Goal: Task Accomplishment & Management: Manage account settings

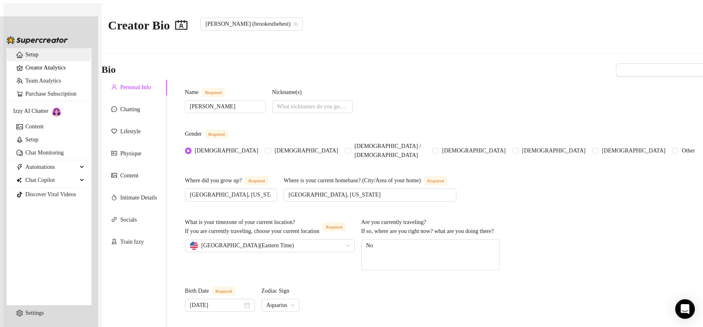
click at [25, 52] on link "Setup" at bounding box center [31, 55] width 13 height 6
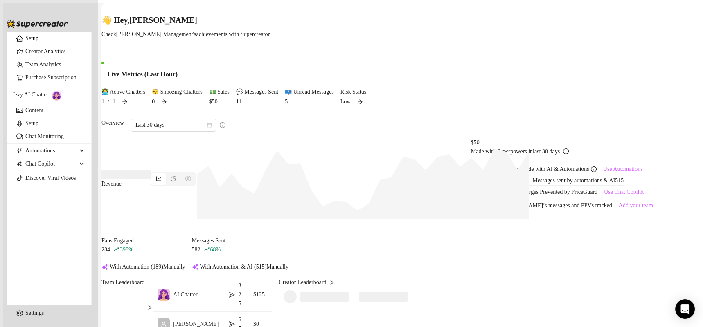
click at [367, 132] on div "Overview Last 30 days" at bounding box center [403, 125] width 605 height 13
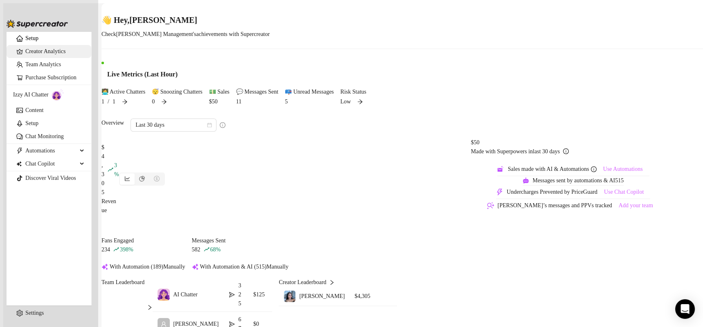
click at [44, 57] on link "Creator Analytics" at bounding box center [54, 51] width 59 height 13
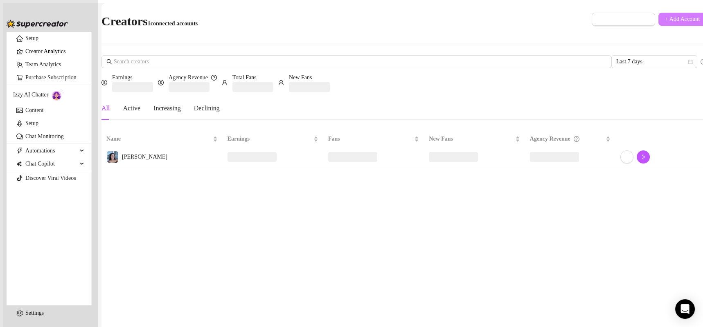
click at [663, 13] on button "+ Add Account" at bounding box center [682, 19] width 48 height 13
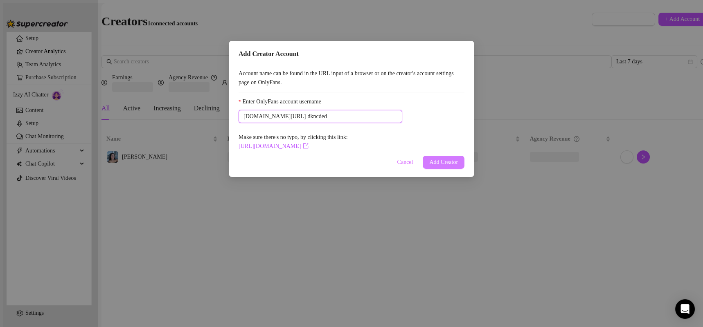
type input "dkncded"
click at [433, 165] on span "Add Creator" at bounding box center [443, 162] width 29 height 7
click at [398, 166] on span "Cancel" at bounding box center [396, 162] width 16 height 7
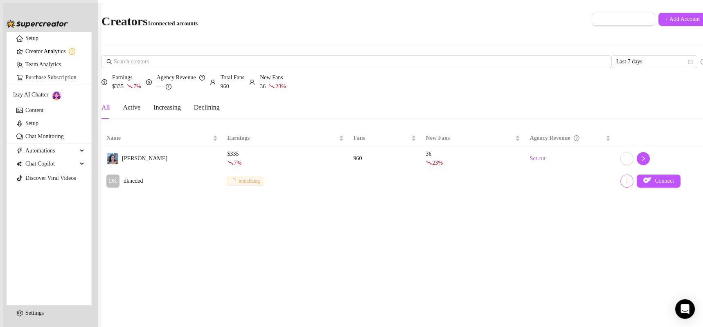
click at [624, 178] on icon "more" at bounding box center [627, 181] width 6 height 6
click at [119, 175] on span "DK" at bounding box center [112, 181] width 13 height 13
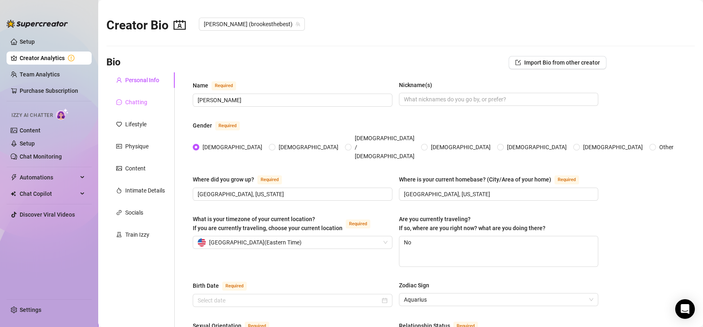
radio input "true"
type input "[DATE]"
click at [34, 128] on link "Content" at bounding box center [30, 130] width 21 height 7
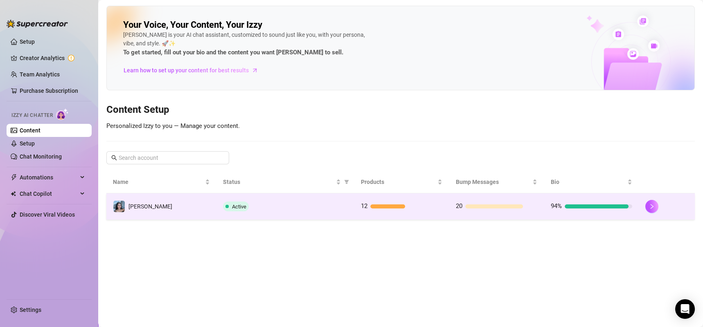
click at [263, 198] on td "Active" at bounding box center [284, 207] width 137 height 27
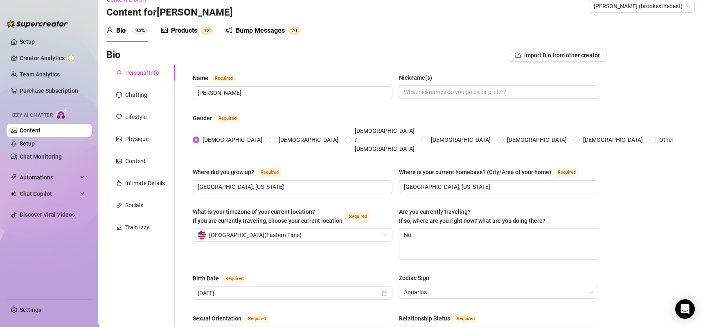
scroll to position [14, 0]
click at [544, 59] on button "Import Bio from other creator" at bounding box center [558, 54] width 98 height 13
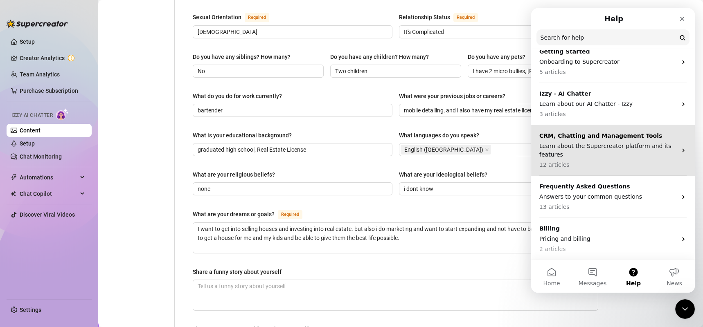
scroll to position [0, 0]
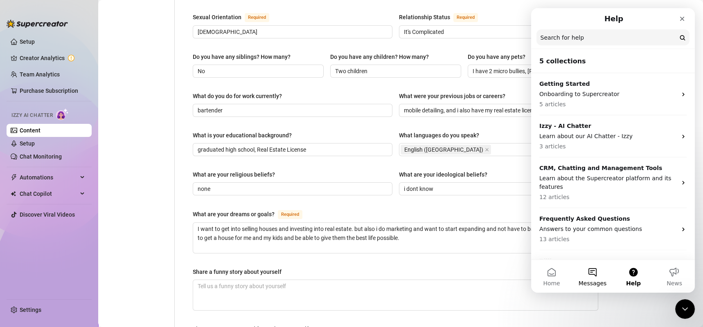
click at [584, 275] on button "Messages" at bounding box center [592, 276] width 41 height 33
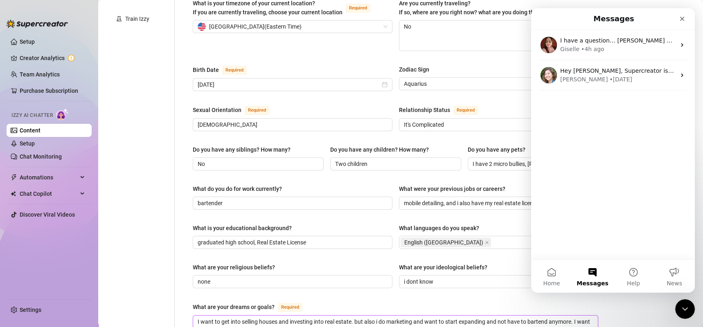
scroll to position [220, 0]
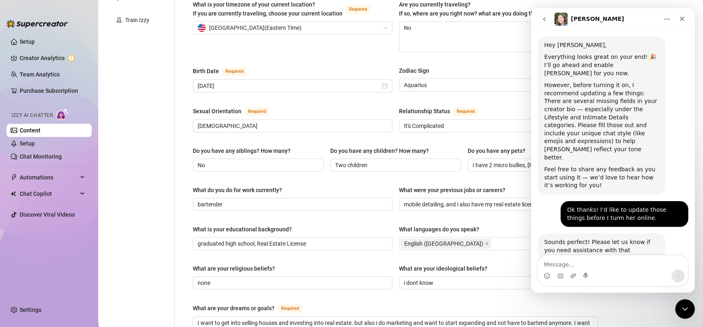
scroll to position [0, 0]
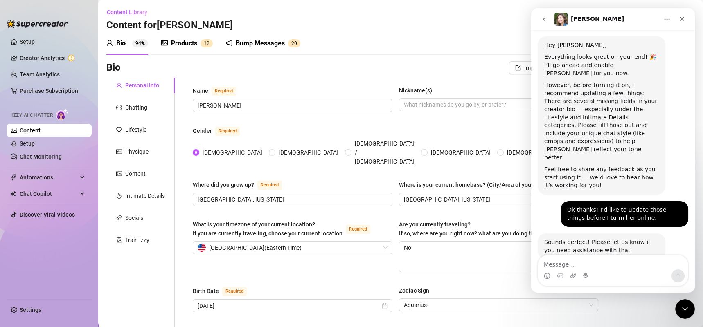
click at [261, 47] on div "Bump Messages" at bounding box center [260, 43] width 49 height 10
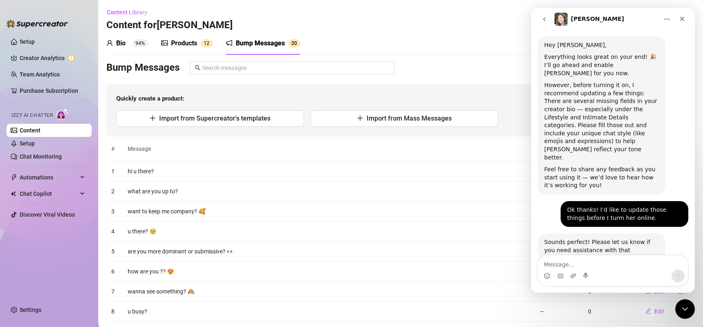
click at [140, 38] on div "Bio 94%" at bounding box center [127, 43] width 42 height 10
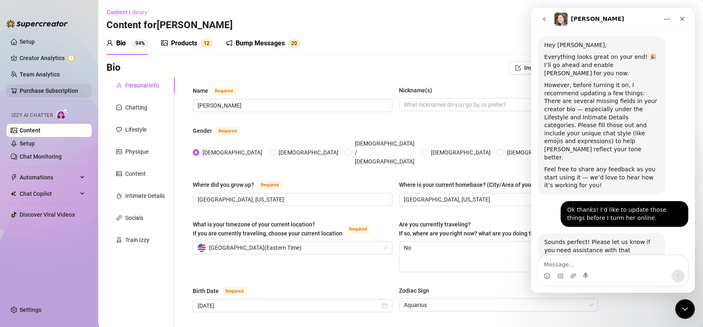
click at [56, 94] on link "Purchase Subscription" at bounding box center [49, 91] width 59 height 7
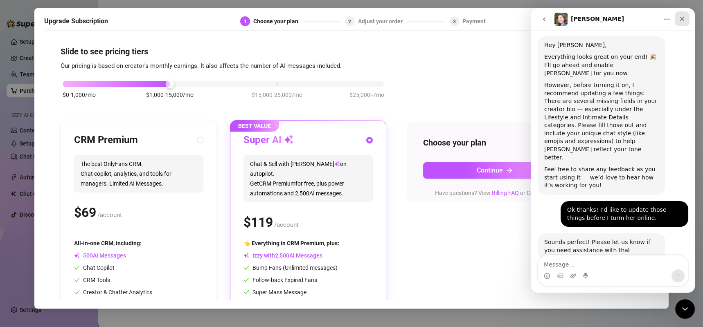
click at [681, 18] on icon "Close" at bounding box center [682, 19] width 7 height 7
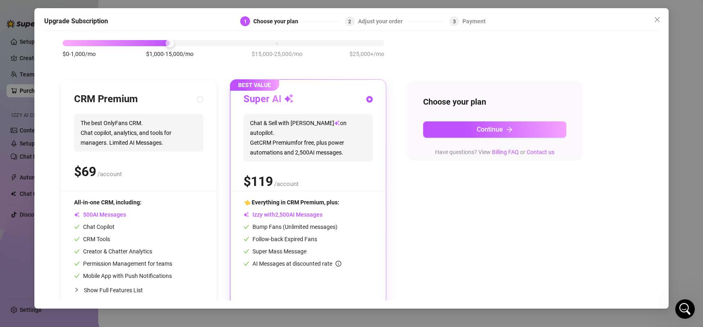
scroll to position [53, 0]
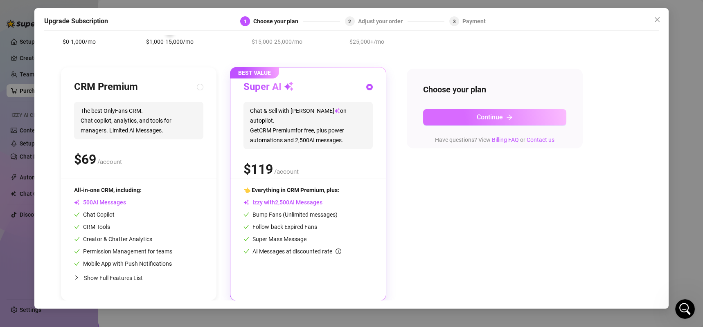
click at [462, 117] on button "Continue" at bounding box center [494, 117] width 143 height 16
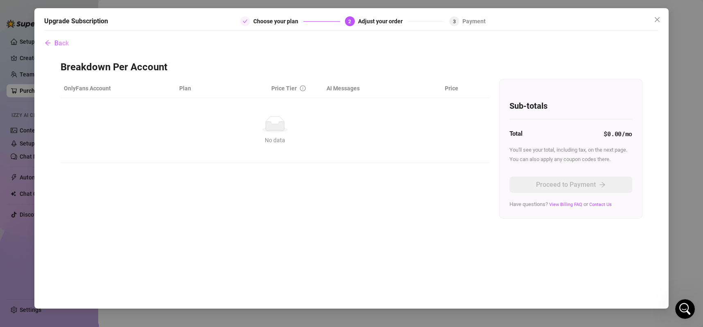
scroll to position [0, 0]
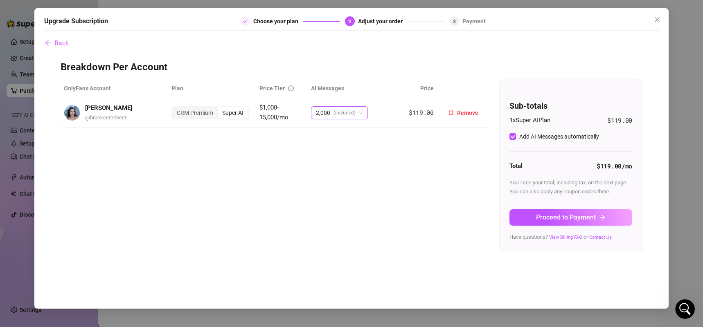
click at [342, 116] on span "(included)" at bounding box center [344, 113] width 22 height 12
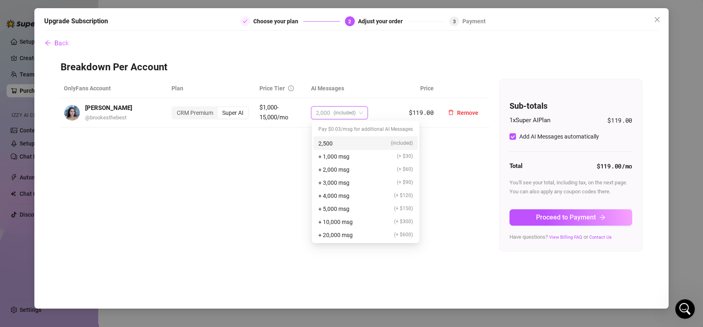
click at [342, 116] on span "(included)" at bounding box center [344, 113] width 22 height 12
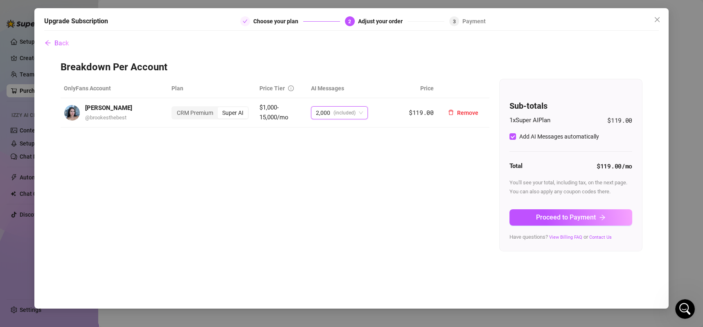
click at [342, 116] on span "(included)" at bounding box center [344, 113] width 22 height 12
click at [656, 19] on icon "close" at bounding box center [657, 19] width 7 height 7
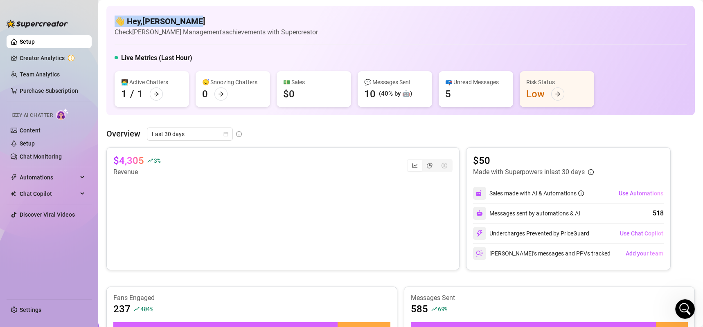
drag, startPoint x: 384, startPoint y: 21, endPoint x: 360, endPoint y: -8, distance: 37.7
click at [360, 0] on html "Setup Creator Analytics Team Analytics Purchase Subscription Izzy AI Chatter Co…" at bounding box center [351, 163] width 703 height 327
click at [227, 119] on div "👋 Hey, John McGuire Check McGuire Management's achievements with Supercreator L…" at bounding box center [400, 286] width 588 height 560
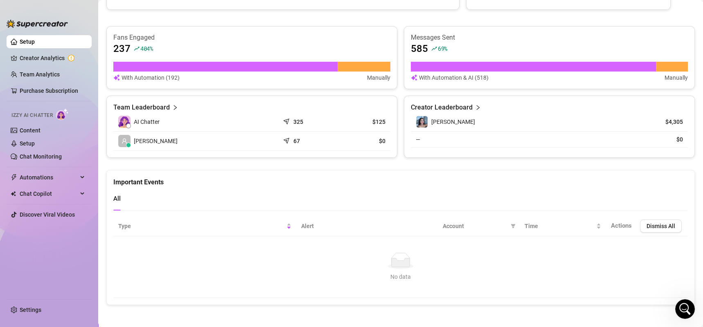
scroll to position [262, 0]
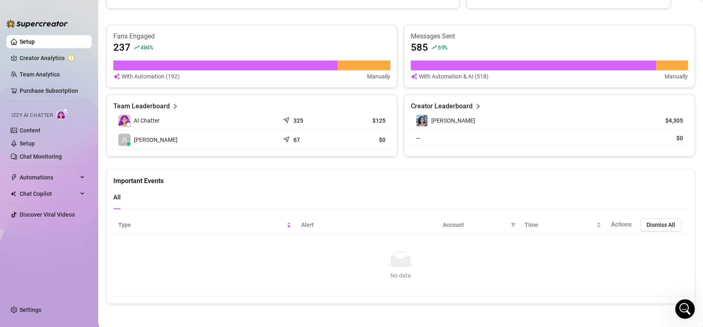
click at [144, 106] on article "Team Leaderboard" at bounding box center [141, 106] width 56 height 10
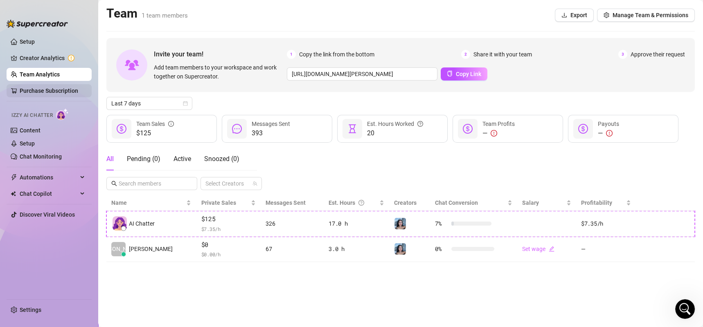
click at [51, 89] on link "Purchase Subscription" at bounding box center [49, 91] width 59 height 7
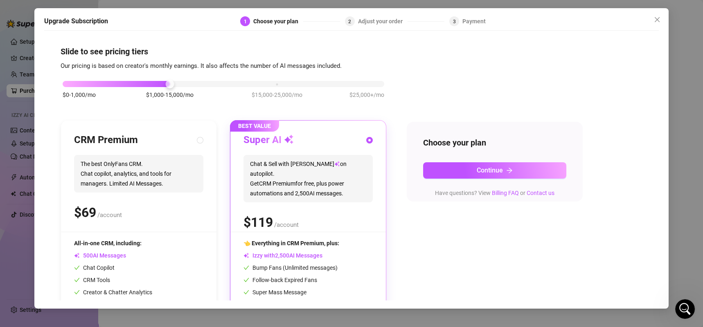
click at [269, 84] on div "$0-1,000/mo $1,000-15,000/mo $15,000-25,000/mo $25,000+/mo" at bounding box center [224, 81] width 322 height 5
click at [156, 86] on div at bounding box center [170, 84] width 214 height 6
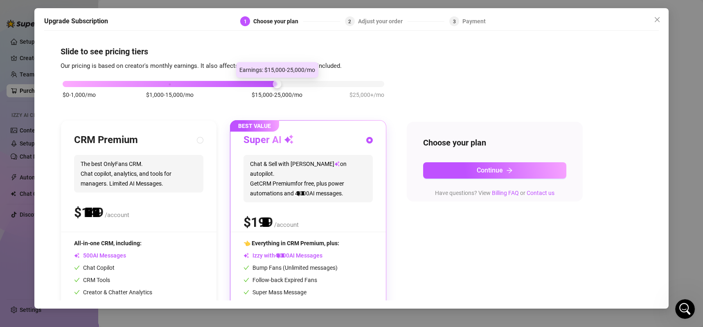
click at [274, 84] on div "$0-1,000/mo $1,000-15,000/mo $15,000-25,000/mo $25,000+/mo" at bounding box center [224, 81] width 322 height 5
click at [175, 87] on div "$0-1,000/mo $1,000-15,000/mo $15,000-25,000/mo $25,000+/mo" at bounding box center [224, 94] width 326 height 46
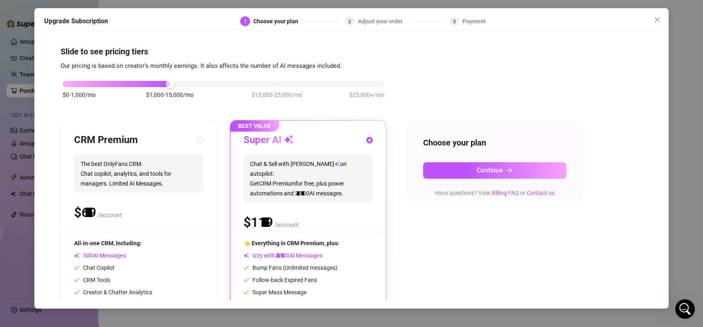
click at [176, 82] on div "$0-1,000/mo $1,000-15,000/mo $15,000-25,000/mo $25,000+/mo" at bounding box center [224, 81] width 322 height 5
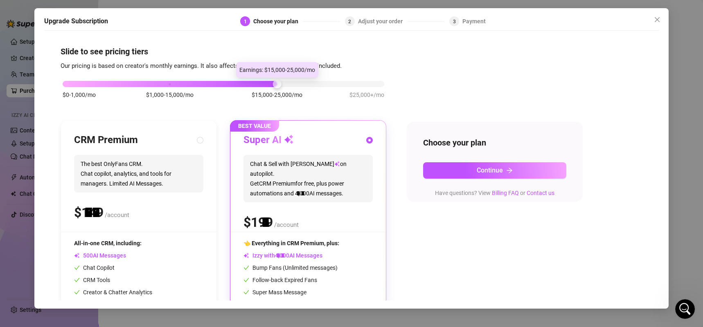
click at [267, 82] on div "$0-1,000/mo $1,000-15,000/mo $15,000-25,000/mo $25,000+/mo" at bounding box center [224, 81] width 322 height 5
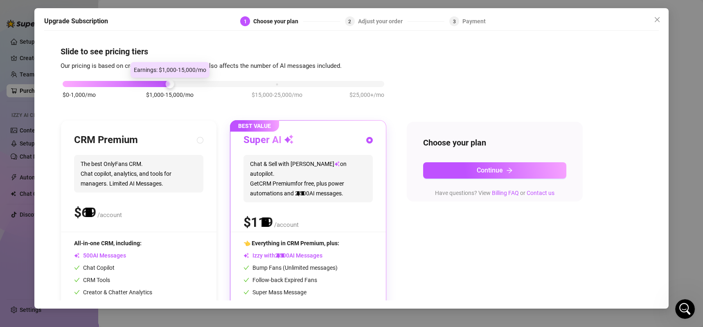
click at [184, 83] on div "$0-1,000/mo $1,000-15,000/mo $15,000-25,000/mo $25,000+/mo" at bounding box center [224, 81] width 322 height 5
click at [268, 84] on div "$0-1,000/mo $1,000-15,000/mo $15,000-25,000/mo $25,000+/mo" at bounding box center [224, 81] width 322 height 5
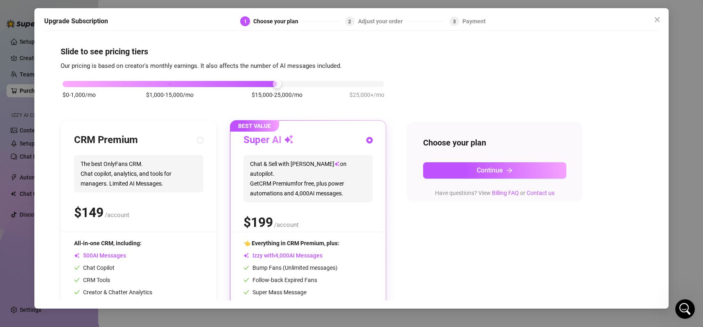
click at [164, 88] on div "$0-1,000/mo $1,000-15,000/mo $15,000-25,000/mo $25,000+/mo" at bounding box center [224, 94] width 326 height 46
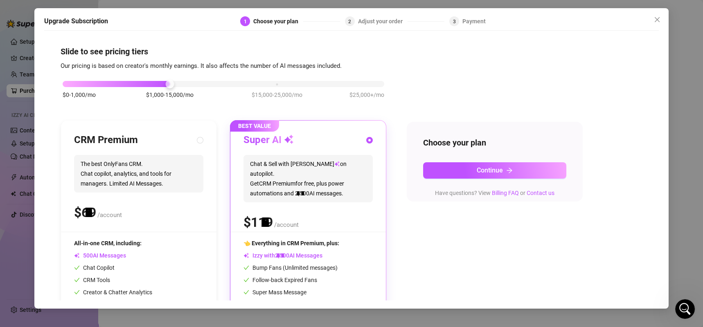
click at [159, 84] on div at bounding box center [116, 84] width 107 height 6
click at [78, 83] on div "$0-1,000/mo $1,000-15,000/mo $15,000-25,000/mo $25,000+/mo" at bounding box center [224, 81] width 322 height 5
click at [167, 81] on div "$0-1,000/mo $1,000-15,000/mo $15,000-25,000/mo $25,000+/mo" at bounding box center [224, 81] width 322 height 5
click at [74, 84] on div "$0-1,000/mo $1,000-15,000/mo $15,000-25,000/mo $25,000+/mo" at bounding box center [224, 81] width 322 height 5
click at [167, 83] on div "$0-1,000/mo $1,000-15,000/mo $15,000-25,000/mo $25,000+/mo" at bounding box center [224, 81] width 322 height 5
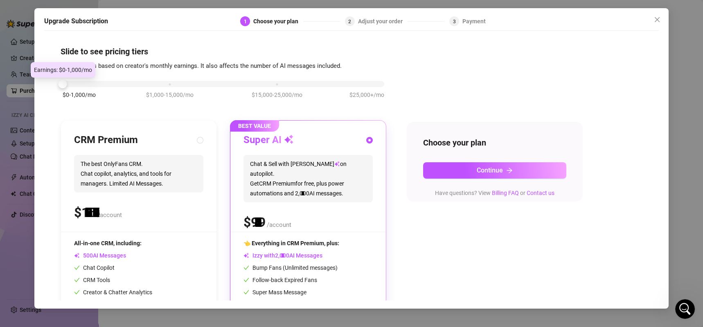
click at [77, 84] on div "$0-1,000/mo $1,000-15,000/mo $15,000-25,000/mo $25,000+/mo" at bounding box center [224, 81] width 322 height 5
click at [165, 83] on div "$0-1,000/mo $1,000-15,000/mo $15,000-25,000/mo $25,000+/mo" at bounding box center [224, 81] width 322 height 5
click at [70, 84] on div "$0-1,000/mo $1,000-15,000/mo $15,000-25,000/mo $25,000+/mo" at bounding box center [224, 81] width 322 height 5
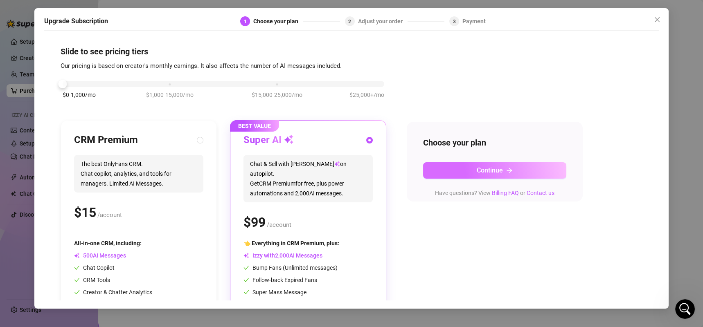
click at [474, 172] on button "Continue" at bounding box center [494, 170] width 143 height 16
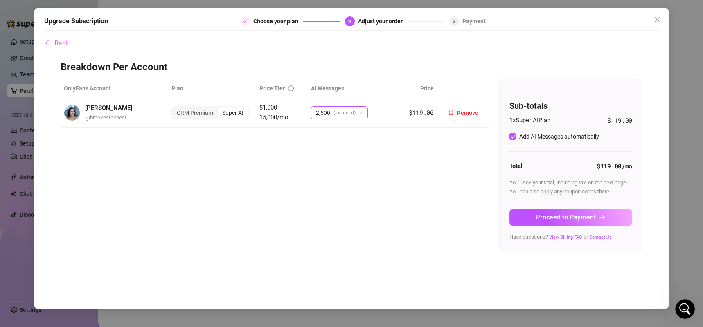
click at [322, 113] on span "2,500" at bounding box center [323, 113] width 14 height 12
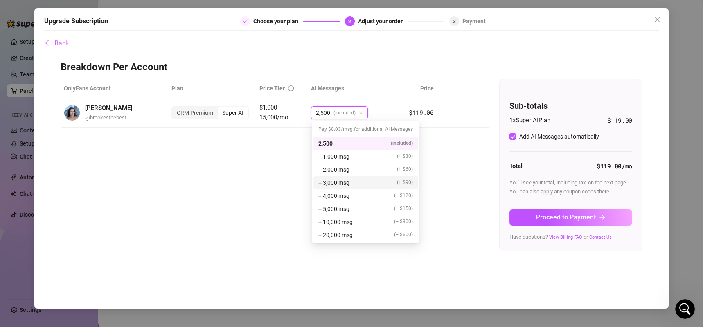
click at [251, 182] on div "OnlyFans Account Plan Price Tier AI Messages Price Brooke @ brookesthebest CRM …" at bounding box center [352, 165] width 582 height 173
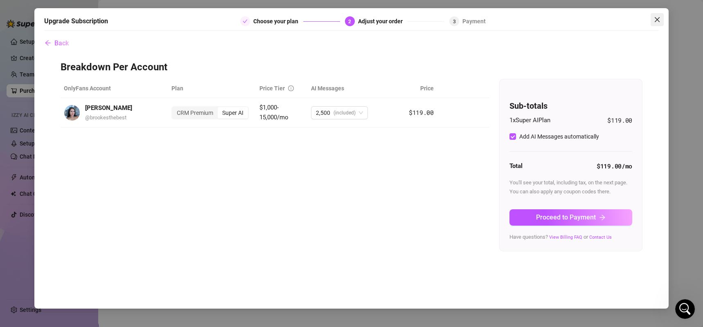
click at [658, 16] on button "Close" at bounding box center [657, 19] width 13 height 13
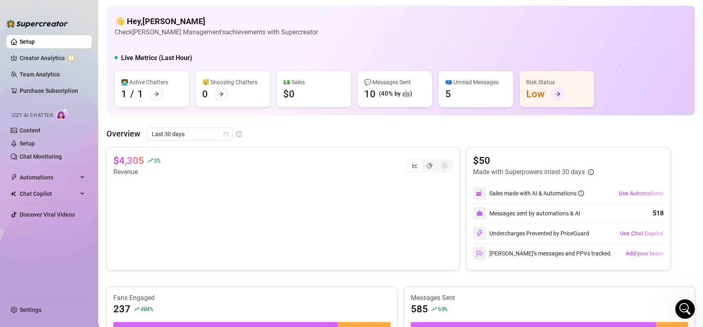
click at [552, 92] on div at bounding box center [557, 94] width 13 height 13
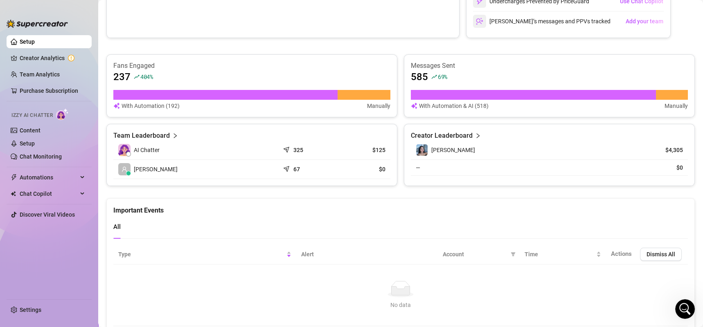
scroll to position [262, 0]
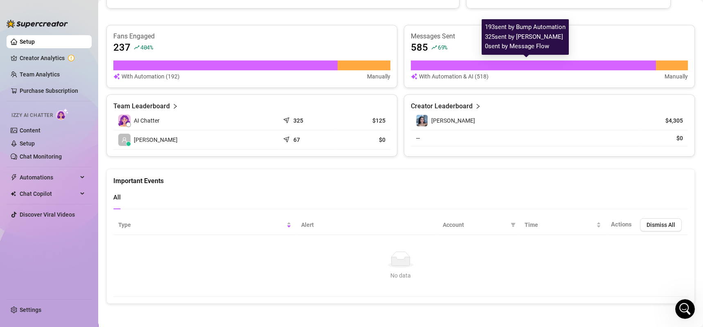
click at [413, 68] on div at bounding box center [533, 66] width 245 height 10
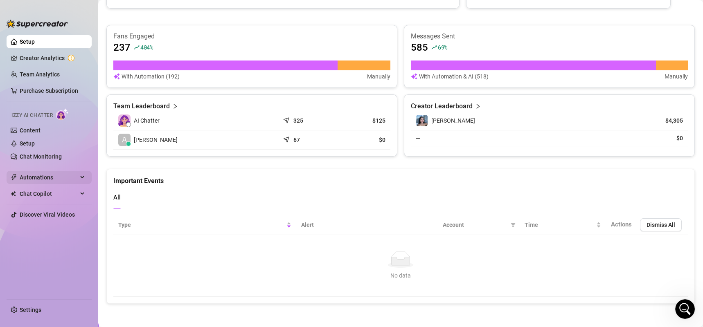
click at [29, 178] on span "Automations" at bounding box center [49, 177] width 58 height 13
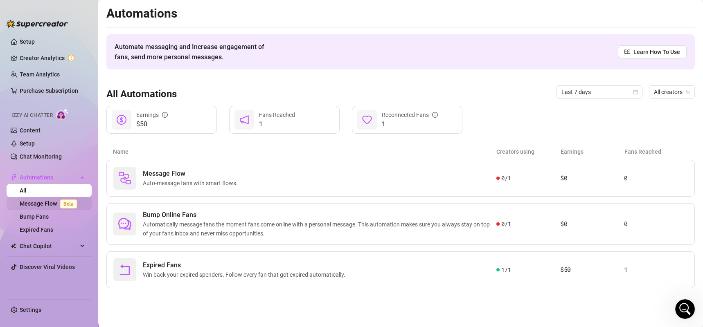
click at [42, 200] on link "Message Flow Beta" at bounding box center [50, 203] width 61 height 7
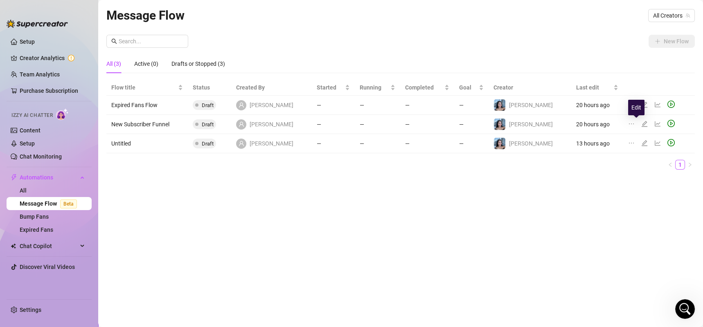
click at [641, 122] on icon "edit" at bounding box center [644, 124] width 7 height 7
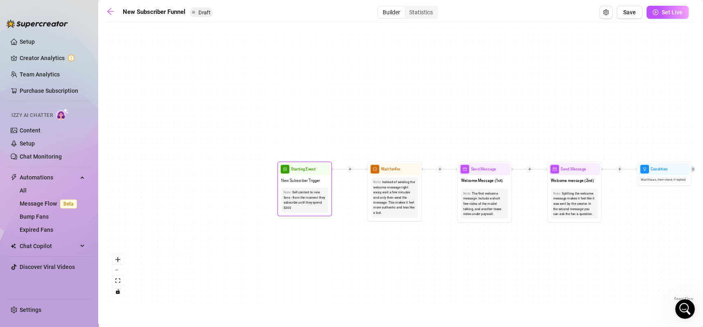
click at [289, 189] on div "Note: Sell content to new fans - from the moment they subscribe until they spen…" at bounding box center [304, 200] width 47 height 25
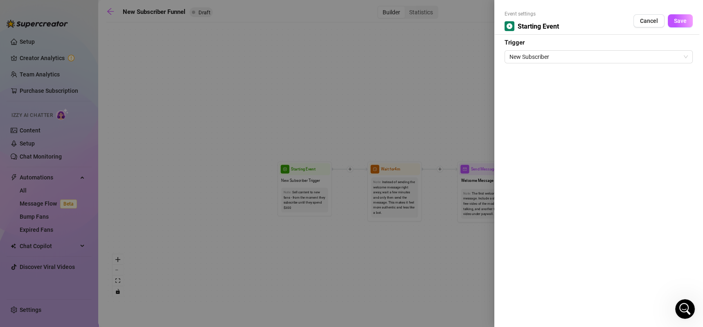
click at [354, 180] on div at bounding box center [351, 163] width 703 height 327
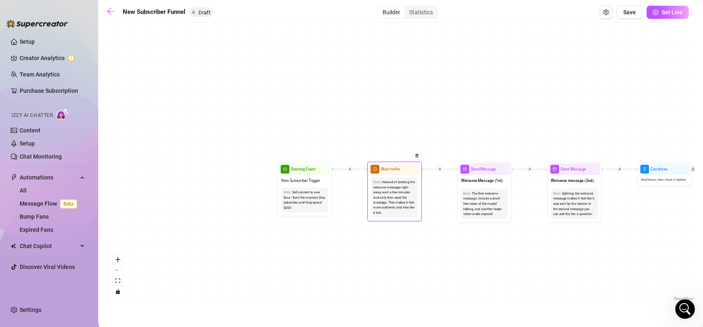
click at [385, 185] on div "Instead of sending the welcome message right away, wait a few minutes and only …" at bounding box center [394, 198] width 43 height 36
click at [388, 176] on div "Note: Instead of sending the welcome message right away, wait a few minutes and…" at bounding box center [394, 198] width 51 height 45
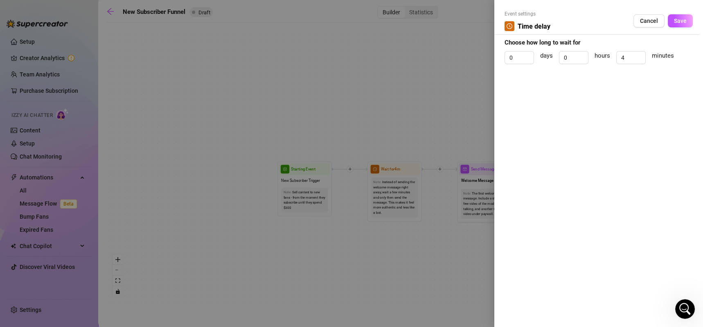
click at [460, 132] on div at bounding box center [351, 163] width 703 height 327
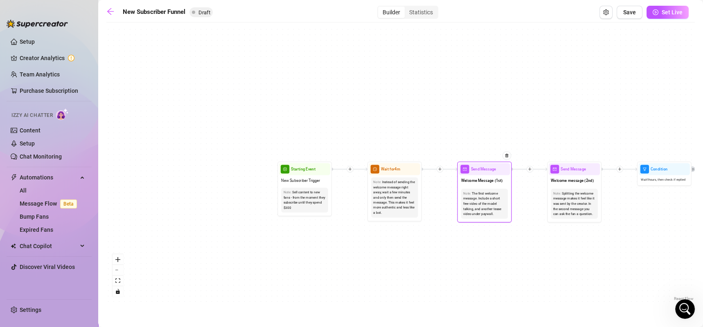
click at [479, 171] on span "Send Message" at bounding box center [483, 170] width 25 height 6
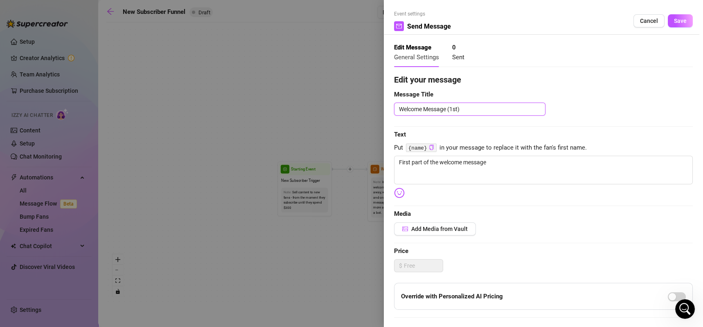
click at [471, 110] on textarea "Welcome Message (1st)" at bounding box center [469, 109] width 151 height 13
click at [640, 19] on span "Cancel" at bounding box center [649, 21] width 18 height 7
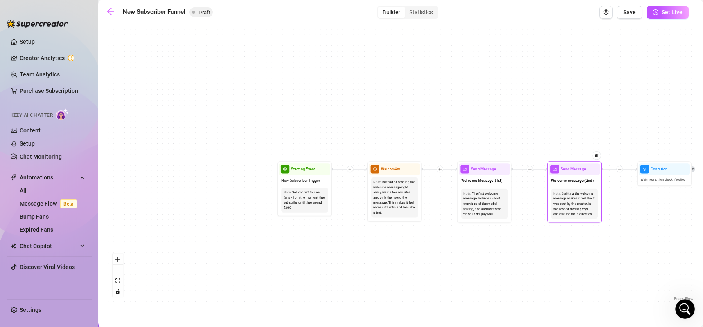
click at [558, 194] on div "Splitting the welcome message makes it feel like it was sent by the creator. In…" at bounding box center [574, 204] width 43 height 26
click at [558, 187] on div "Note: Splitting the welcome message makes it feel like it was sent by the creat…" at bounding box center [574, 204] width 51 height 34
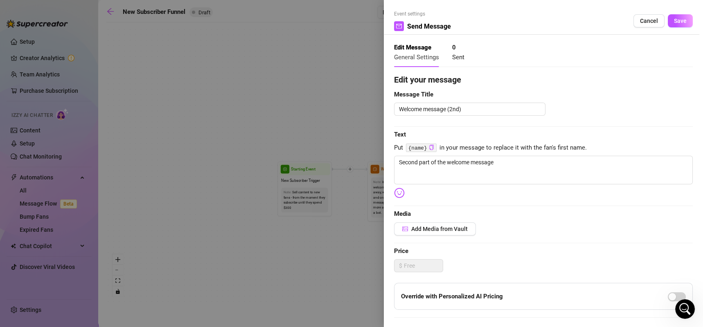
scroll to position [0, 0]
click at [642, 22] on span "Cancel" at bounding box center [649, 20] width 18 height 7
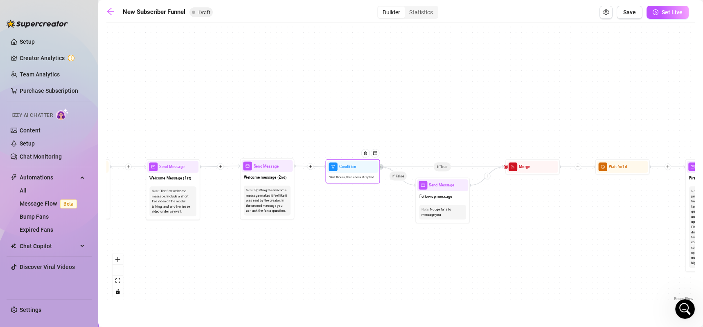
click at [363, 181] on div "Wait 1 hours, then check if replied" at bounding box center [352, 177] width 51 height 9
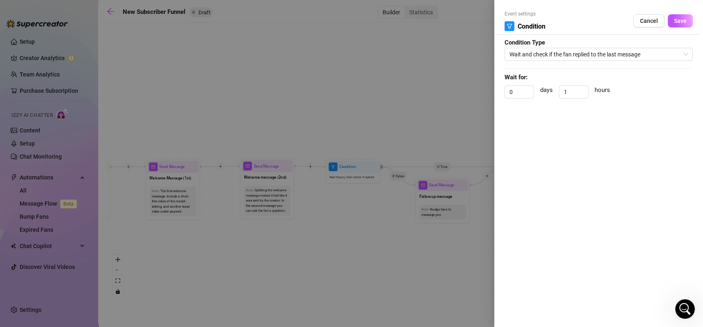
click at [383, 121] on div at bounding box center [351, 163] width 703 height 327
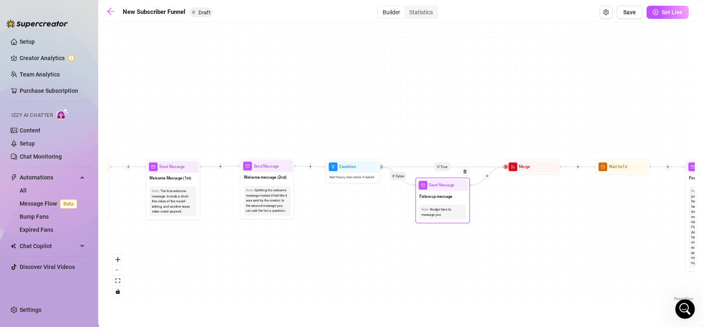
click at [436, 200] on div "Follow up message" at bounding box center [442, 196] width 51 height 11
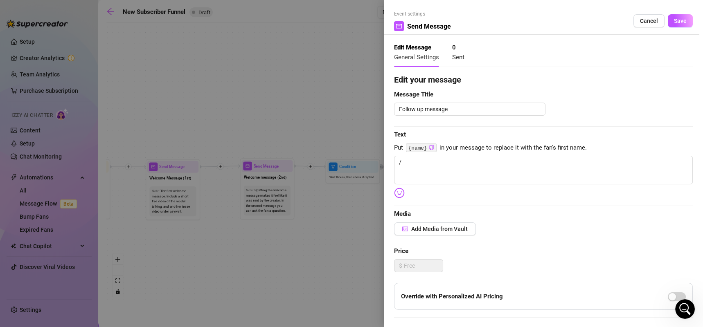
click at [309, 221] on div at bounding box center [351, 163] width 703 height 327
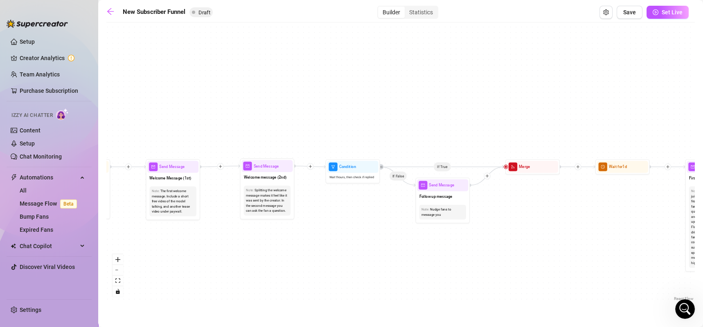
click at [113, 7] on div "New Subscriber Funnel Draft Builder Statistics Save Set Live" at bounding box center [397, 12] width 582 height 13
click at [111, 9] on icon "arrow-left" at bounding box center [110, 11] width 8 height 8
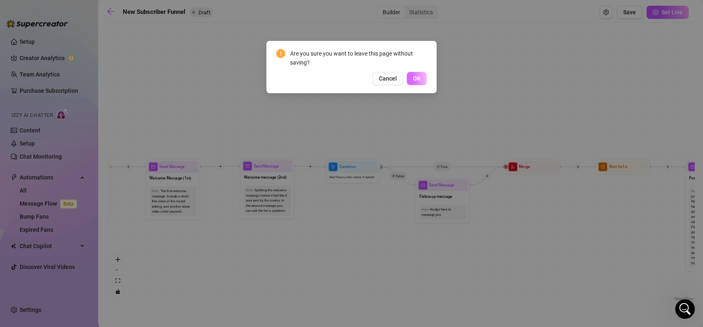
click at [415, 78] on span "OK" at bounding box center [417, 78] width 8 height 7
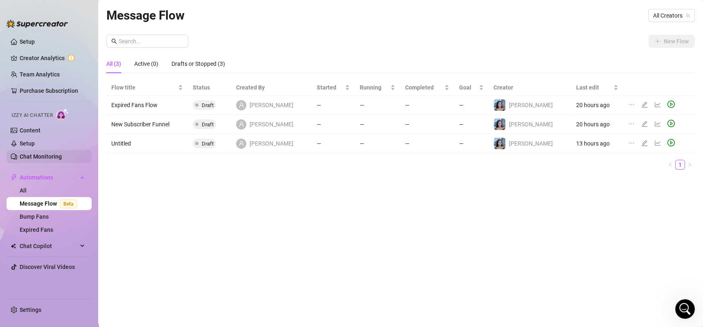
click at [62, 160] on link "Chat Monitoring" at bounding box center [41, 156] width 42 height 7
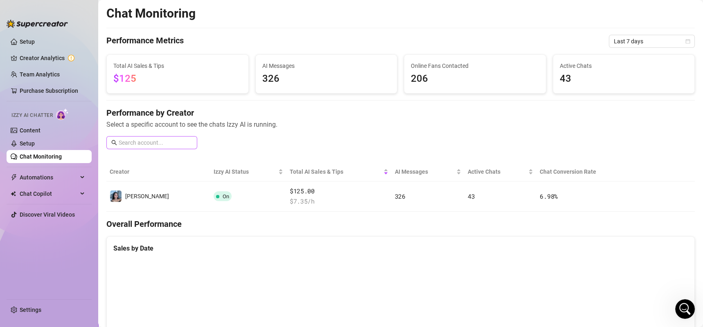
scroll to position [845, 0]
click at [41, 127] on link "Content" at bounding box center [30, 130] width 21 height 7
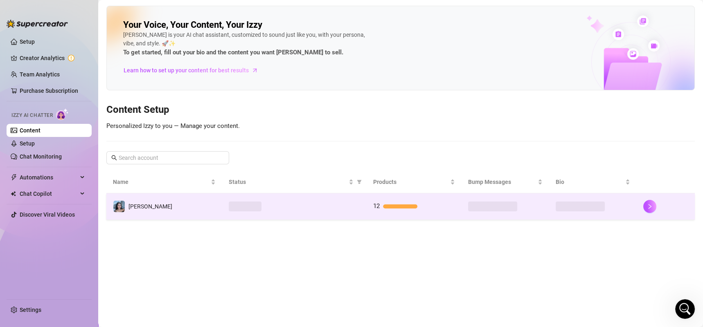
click at [237, 205] on span at bounding box center [245, 207] width 33 height 10
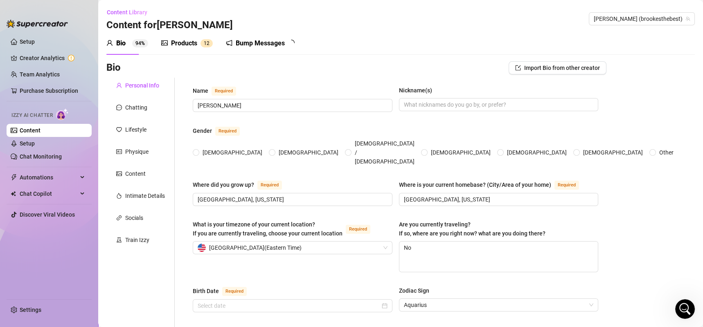
radio input "true"
type input "[DATE]"
click at [148, 201] on div "Intimate Details" at bounding box center [140, 196] width 68 height 16
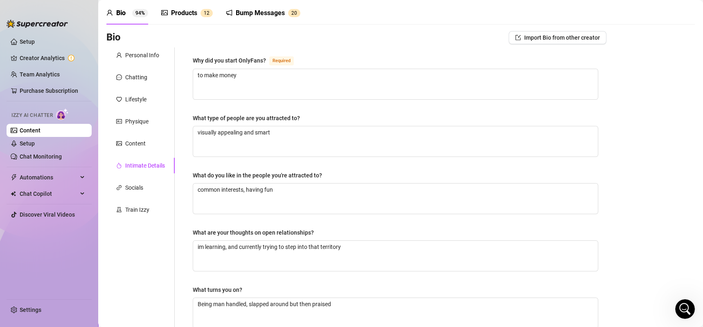
scroll to position [0, 0]
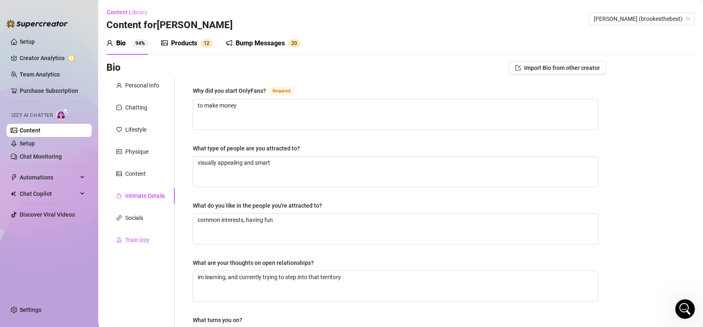
click at [142, 238] on div "Train Izzy" at bounding box center [137, 240] width 24 height 9
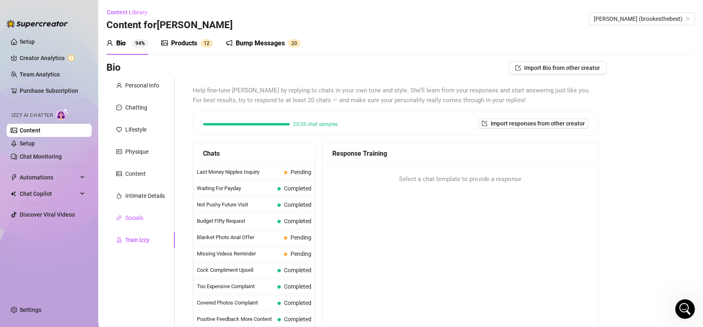
click at [140, 222] on div "Socials" at bounding box center [134, 218] width 18 height 9
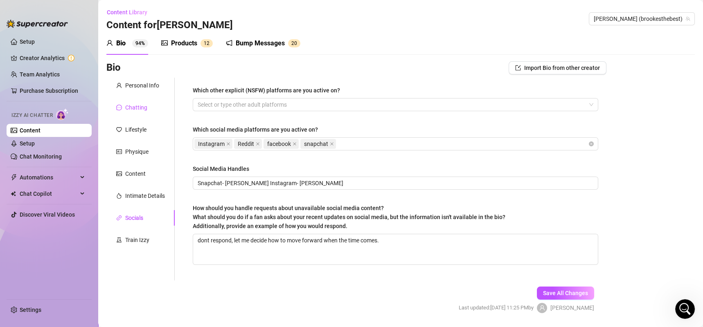
click at [140, 105] on div "Chatting" at bounding box center [136, 107] width 22 height 9
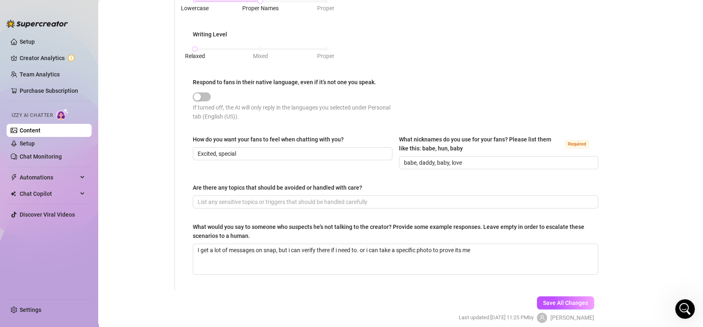
scroll to position [400, 0]
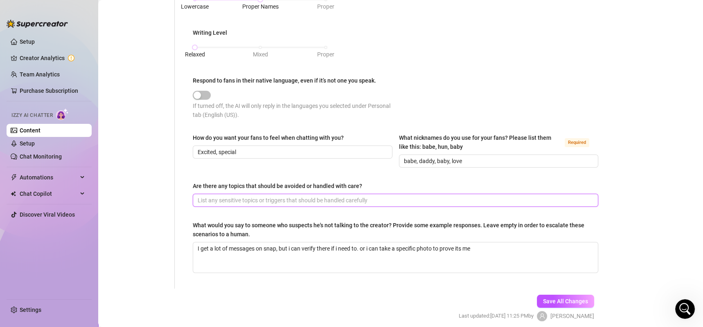
click at [277, 200] on input "Are there any topics that should be avoided or handled with care?" at bounding box center [395, 200] width 394 height 9
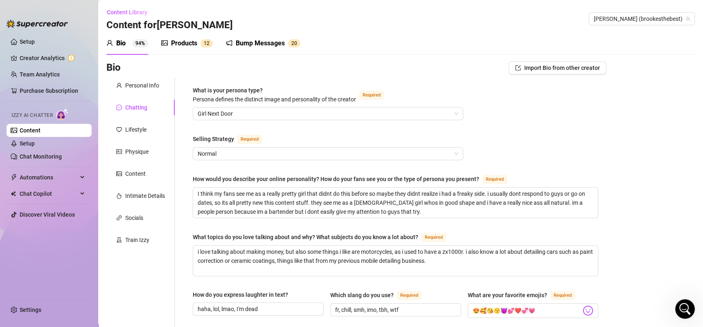
scroll to position [4, 0]
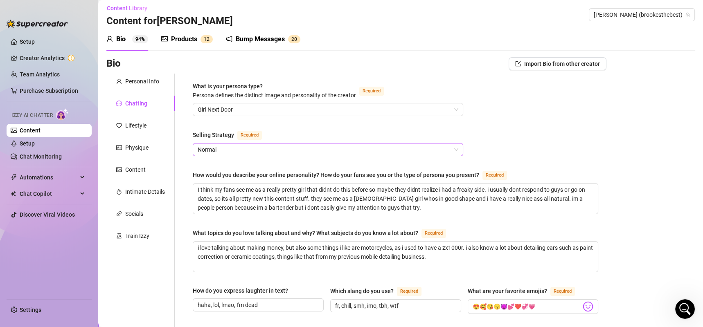
click at [271, 146] on span "Normal" at bounding box center [328, 150] width 261 height 12
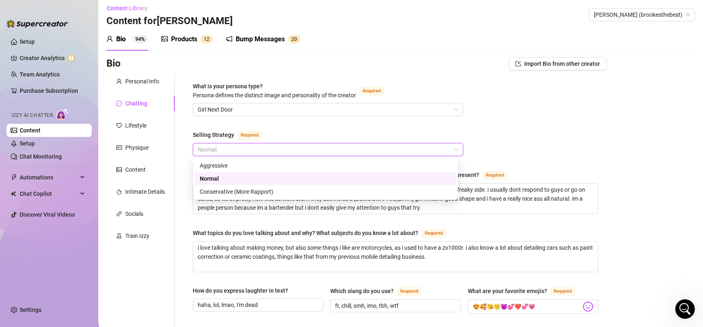
click at [271, 146] on span "Normal" at bounding box center [328, 150] width 261 height 12
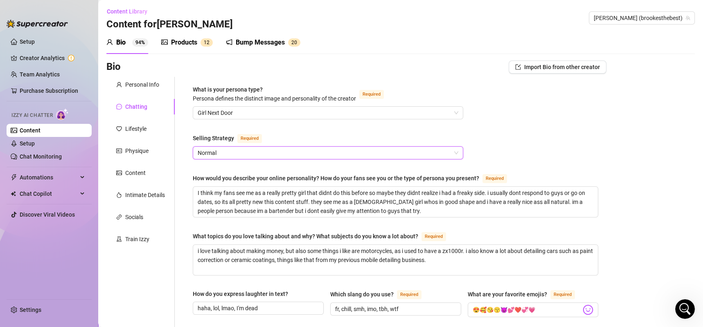
scroll to position [0, 0]
click at [147, 87] on div "Personal Info" at bounding box center [142, 85] width 34 height 9
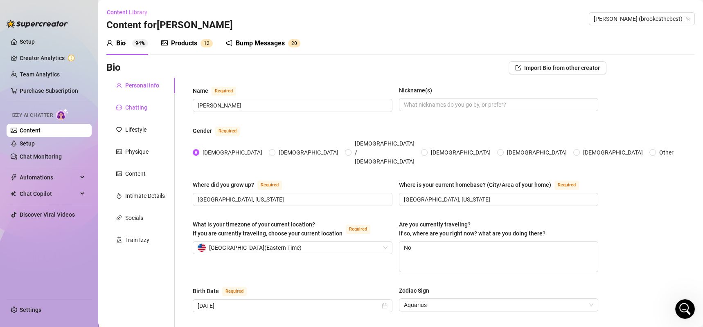
click at [137, 108] on div "Chatting" at bounding box center [136, 107] width 22 height 9
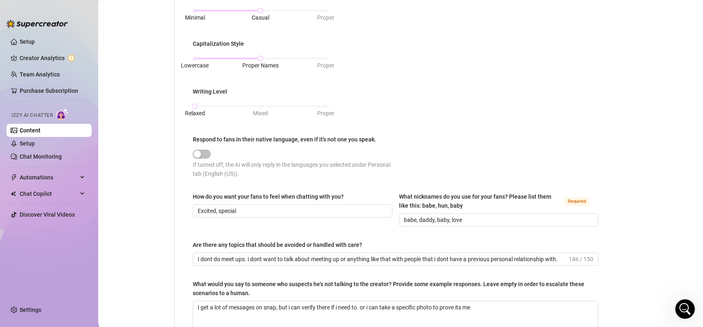
scroll to position [431, 0]
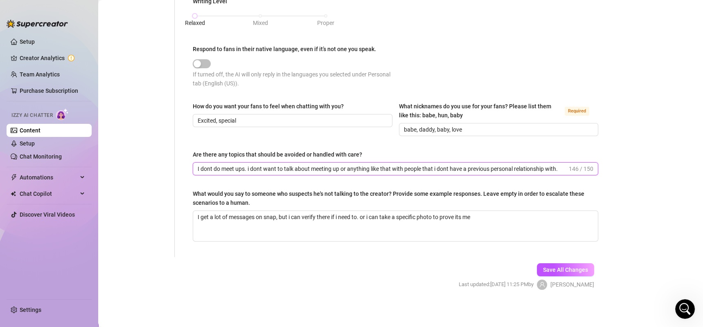
click at [462, 168] on input "I dont do meet ups. i dont want to talk about meeting up or anything like that …" at bounding box center [382, 168] width 369 height 9
drag, startPoint x: 462, startPoint y: 169, endPoint x: 600, endPoint y: 167, distance: 138.3
drag, startPoint x: 244, startPoint y: 169, endPoint x: 403, endPoint y: 170, distance: 158.8
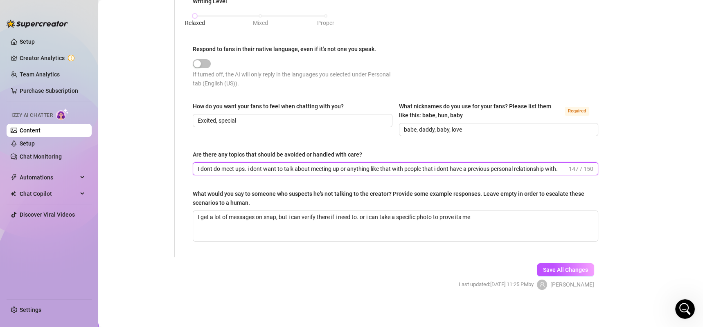
click at [403, 170] on input "I dont do meet ups. i dont want to talk about meeting up or anything like that …" at bounding box center [382, 168] width 369 height 9
click at [419, 165] on input "I dont do meet ups with people that i dont have a previous personal relationshi…" at bounding box center [395, 168] width 394 height 9
type input "I dont do meet ups with people that i dont have a previous personal relationshi…"
click at [552, 264] on button "Save All Changes" at bounding box center [565, 270] width 57 height 13
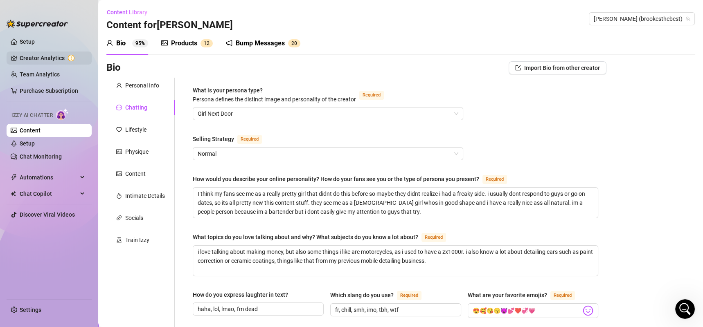
click at [54, 59] on link "Creator Analytics" at bounding box center [52, 58] width 65 height 13
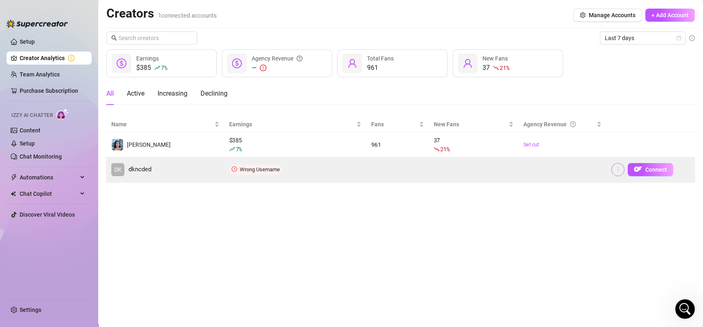
click at [617, 167] on icon "more" at bounding box center [618, 170] width 6 height 6
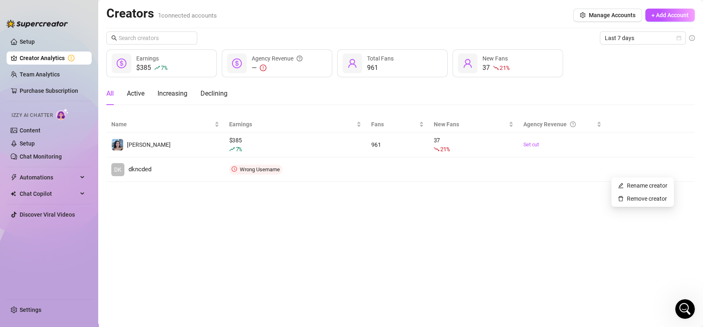
click at [520, 199] on main "Creators 1 connected accounts Manage Accounts + Add Account Last 7 days $385 7 …" at bounding box center [400, 163] width 605 height 327
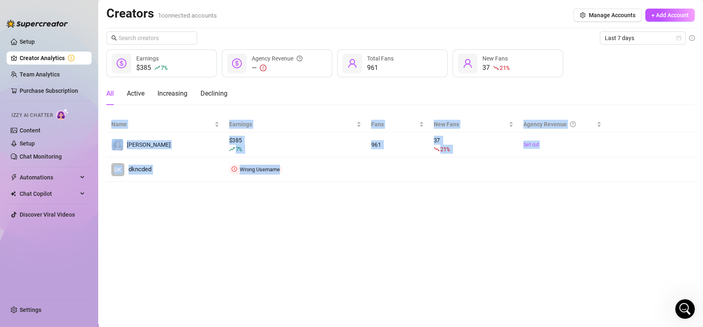
click at [520, 199] on main "Creators 1 connected accounts Manage Accounts + Add Account Last 7 days $385 7 …" at bounding box center [400, 163] width 605 height 327
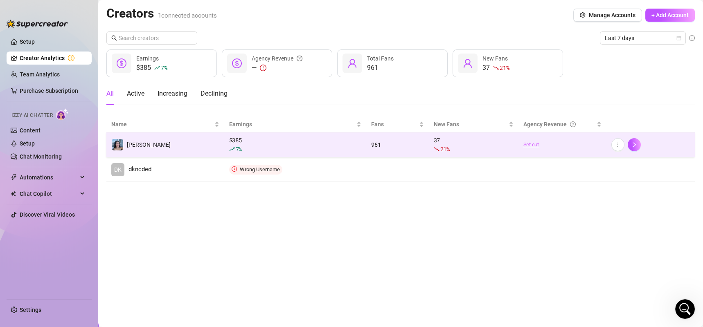
click at [528, 144] on link "Set cut" at bounding box center [562, 145] width 79 height 8
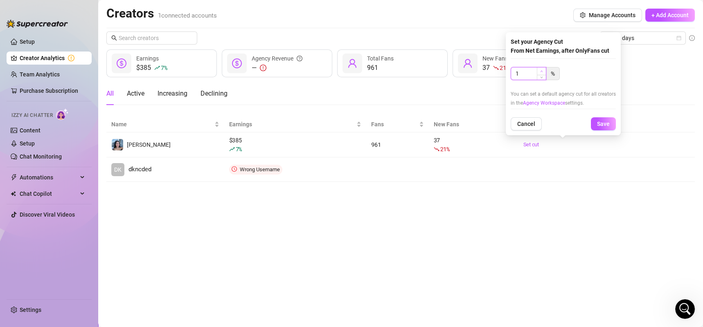
click at [538, 70] on span "Increase Value" at bounding box center [541, 71] width 9 height 7
drag, startPoint x: 531, startPoint y: 77, endPoint x: 502, endPoint y: 81, distance: 28.9
click at [502, 81] on body "Setup Creator Analytics Team Analytics Purchase Subscription Izzy AI Chatter Co…" at bounding box center [351, 163] width 703 height 327
type input "40"
click at [516, 123] on button "Cancel" at bounding box center [526, 123] width 31 height 13
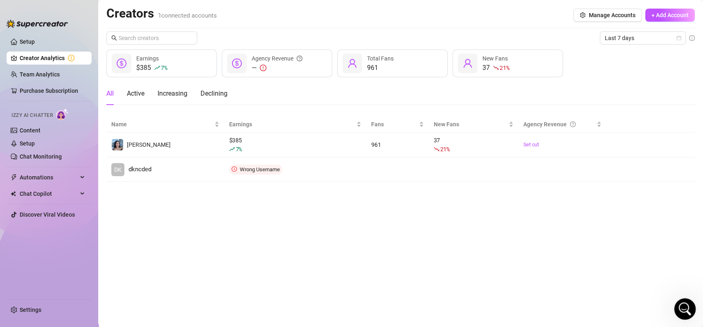
click at [683, 311] on icon "Open Intercom Messenger" at bounding box center [684, 309] width 14 height 14
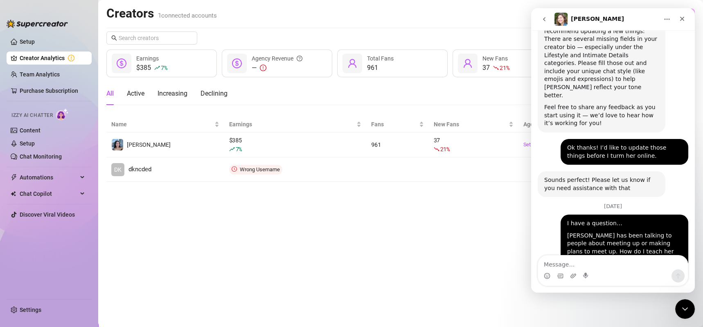
scroll to position [892, 0]
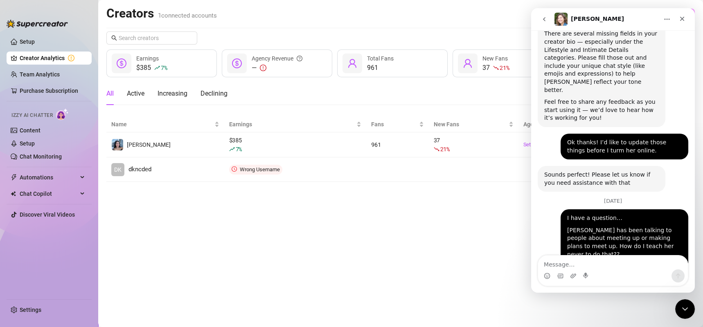
click at [592, 264] on textarea "Message…" at bounding box center [613, 263] width 150 height 14
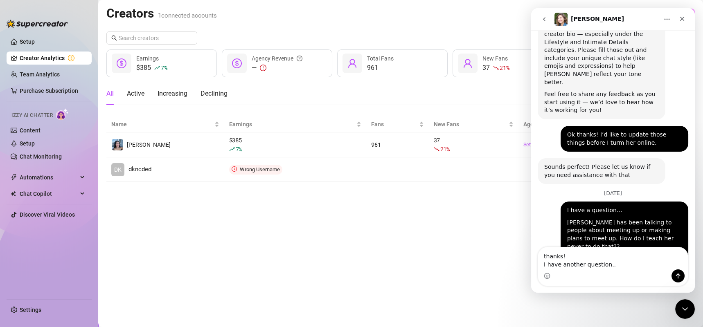
type textarea "thanks! I have another question.."
click at [616, 272] on div "Intercom messenger" at bounding box center [613, 276] width 150 height 13
click at [618, 266] on textarea "thanks! I have another question.." at bounding box center [613, 259] width 150 height 22
